Goal: Task Accomplishment & Management: Use online tool/utility

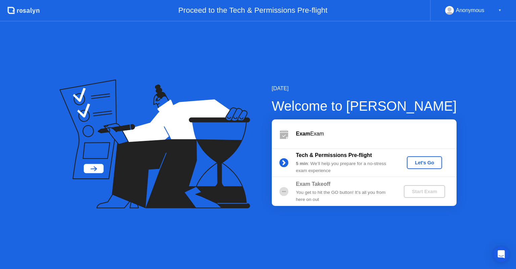
click at [419, 160] on div "Let's Go" at bounding box center [424, 162] width 30 height 5
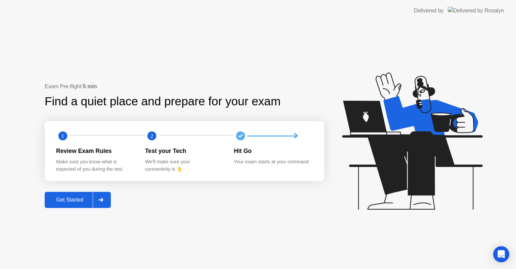
click at [96, 203] on div at bounding box center [101, 199] width 16 height 15
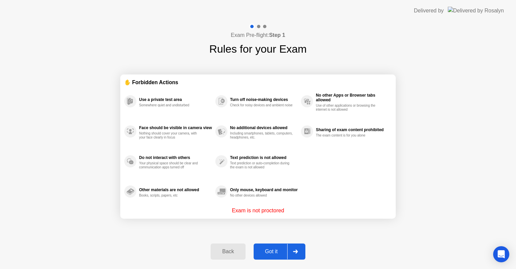
click at [278, 250] on div "Got it" at bounding box center [271, 252] width 32 height 6
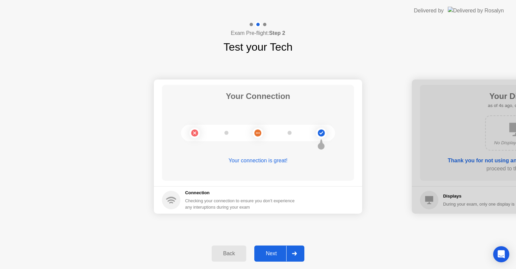
click at [278, 251] on div "Next" at bounding box center [271, 254] width 30 height 6
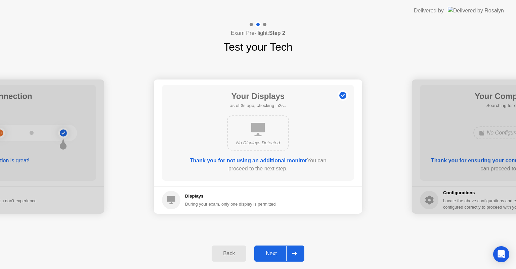
click at [278, 251] on div "Next" at bounding box center [271, 254] width 30 height 6
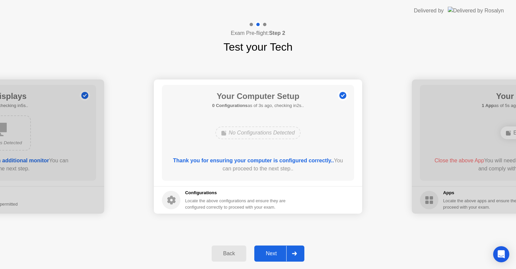
click at [278, 251] on div "Next" at bounding box center [271, 254] width 30 height 6
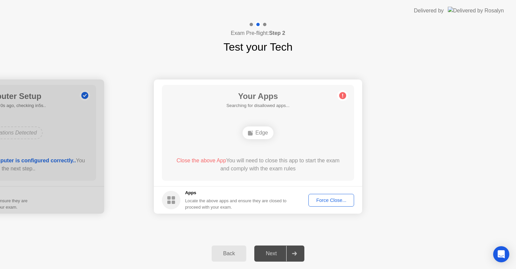
click at [327, 198] on div "Force Close..." at bounding box center [331, 200] width 41 height 5
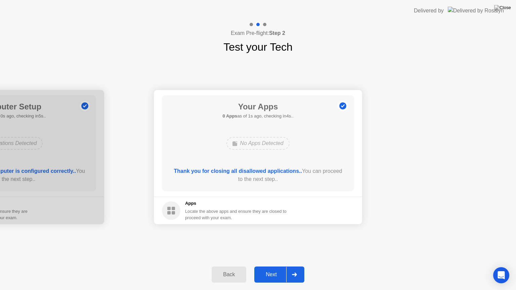
click at [283, 269] on div "Next" at bounding box center [271, 275] width 30 height 6
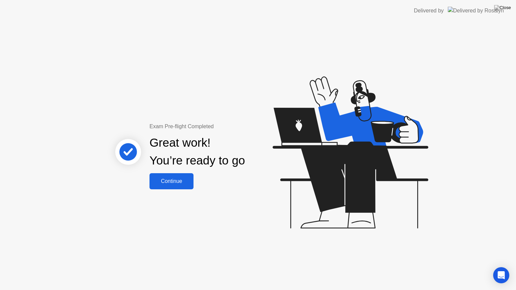
click at [186, 179] on div "Continue" at bounding box center [171, 181] width 40 height 6
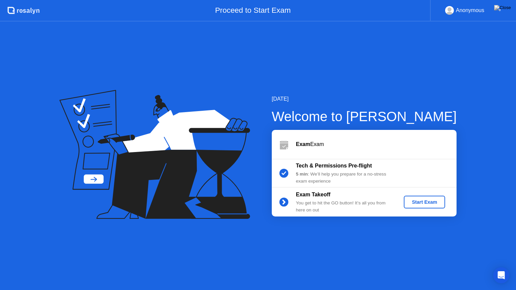
click at [431, 201] on div "Start Exam" at bounding box center [424, 201] width 36 height 5
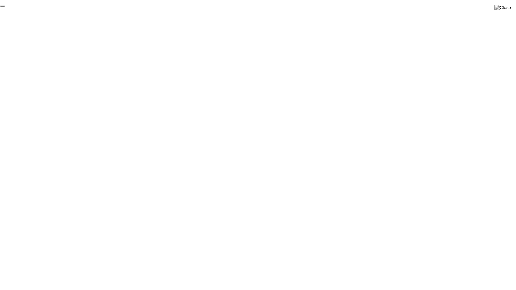
click div "End Proctoring Session"
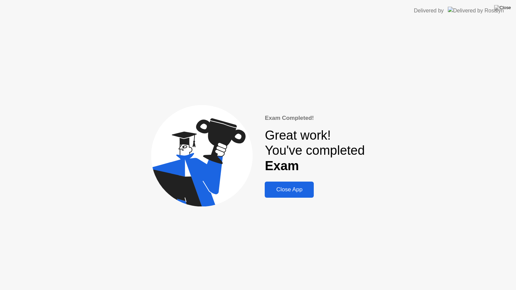
click at [281, 191] on div "Close App" at bounding box center [289, 189] width 45 height 7
